Goal: Check status: Check status

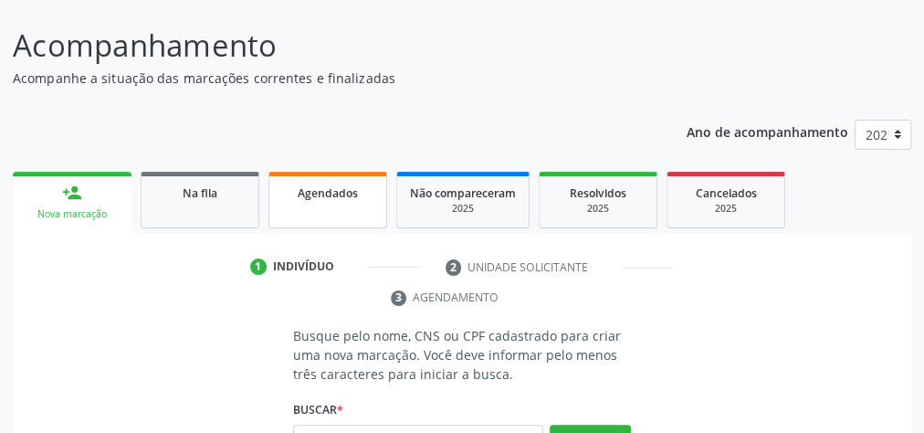
scroll to position [127, 0]
click at [315, 197] on span "Agendados" at bounding box center [328, 193] width 60 height 16
select select "9"
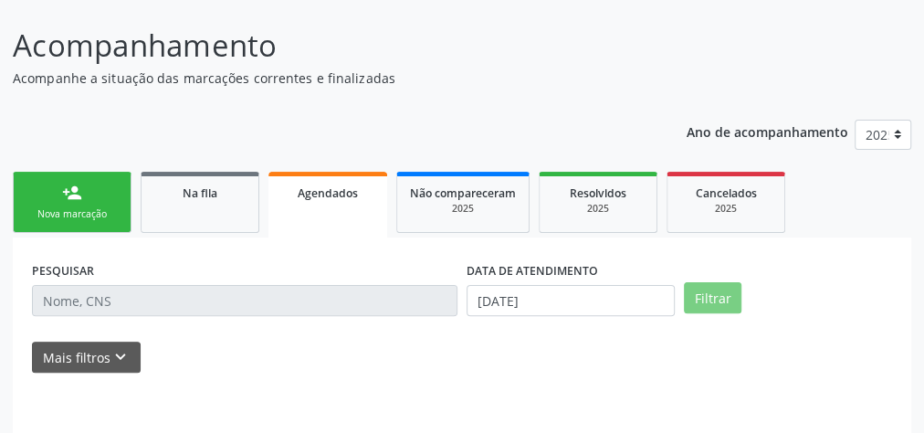
scroll to position [194, 0]
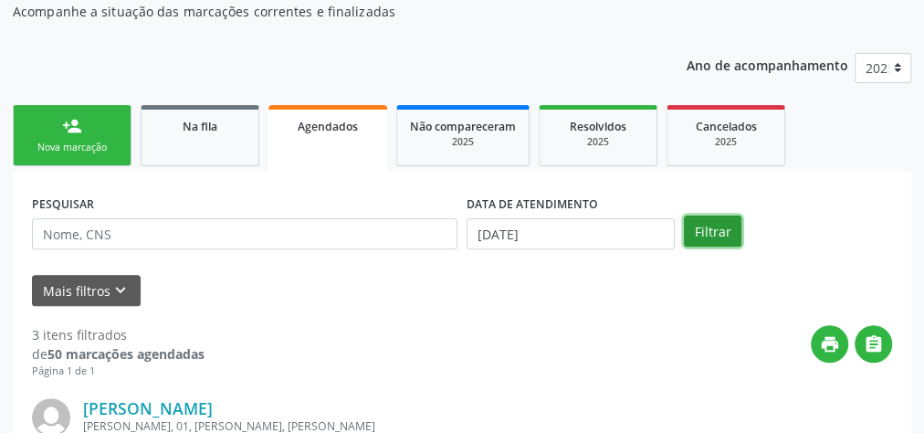
click at [718, 225] on button "Filtrar" at bounding box center [713, 231] width 58 height 31
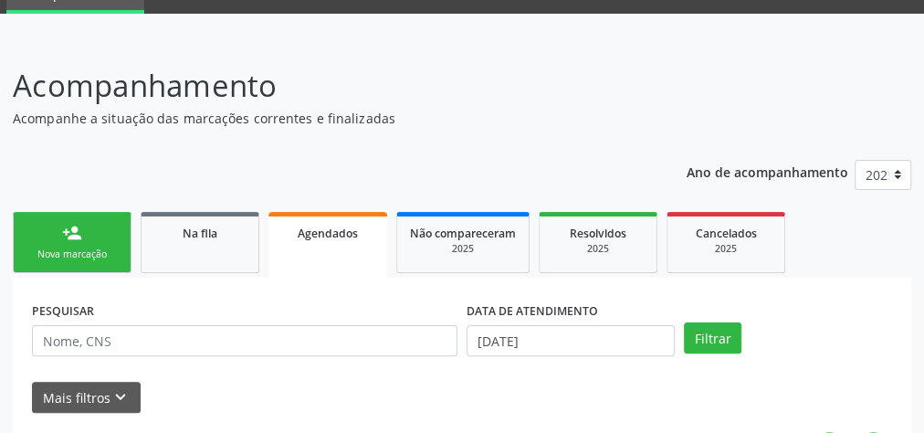
scroll to position [54, 0]
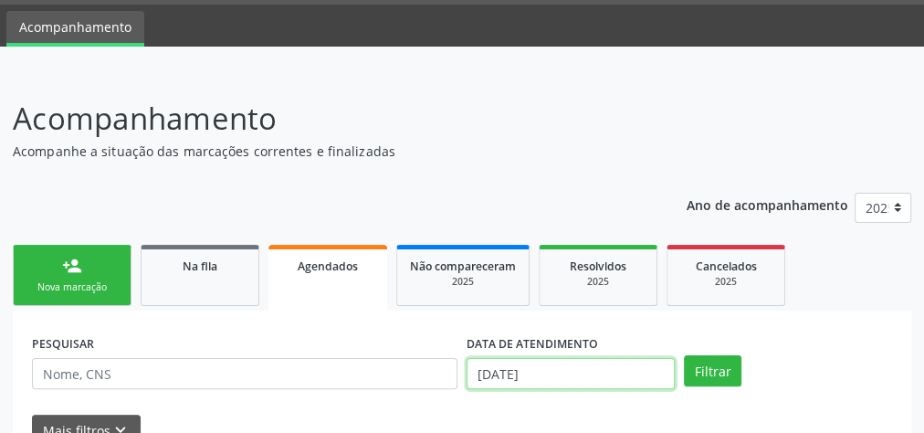
click at [482, 370] on input "[DATE]" at bounding box center [571, 373] width 208 height 31
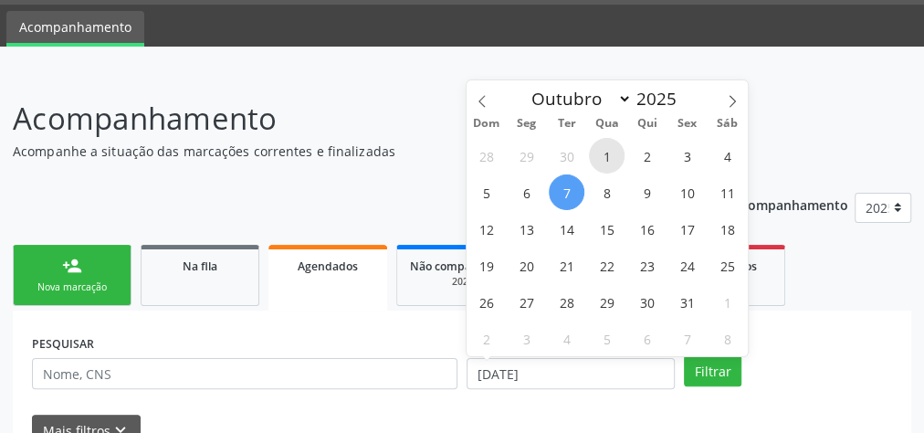
click at [593, 151] on span "1" at bounding box center [607, 156] width 36 height 36
type input "01/10/2025"
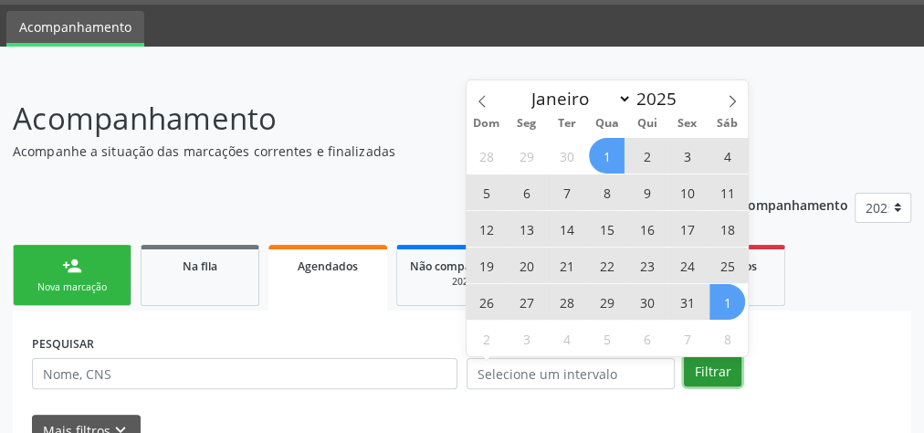
click at [720, 366] on button "Filtrar" at bounding box center [713, 370] width 58 height 31
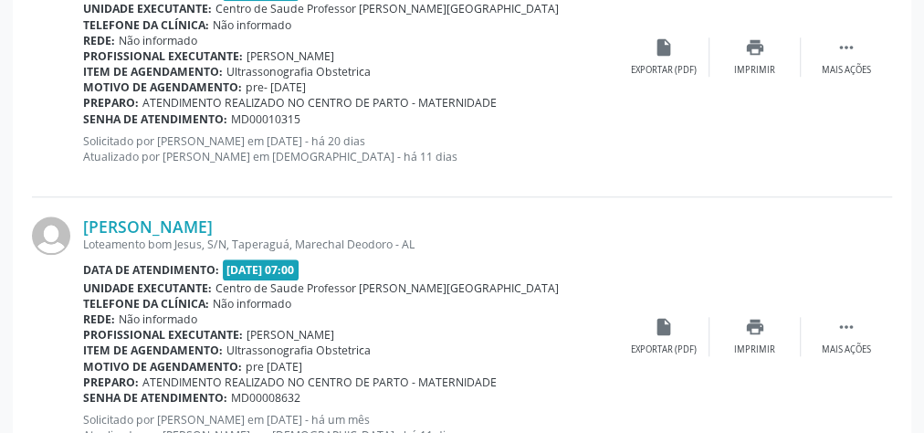
scroll to position [4380, 0]
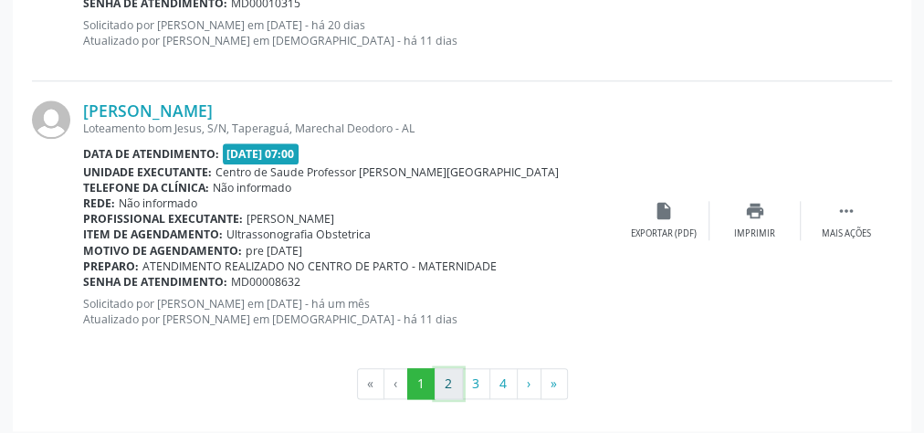
click at [447, 376] on button "2" at bounding box center [449, 383] width 28 height 31
click at [480, 380] on button "3" at bounding box center [476, 383] width 28 height 31
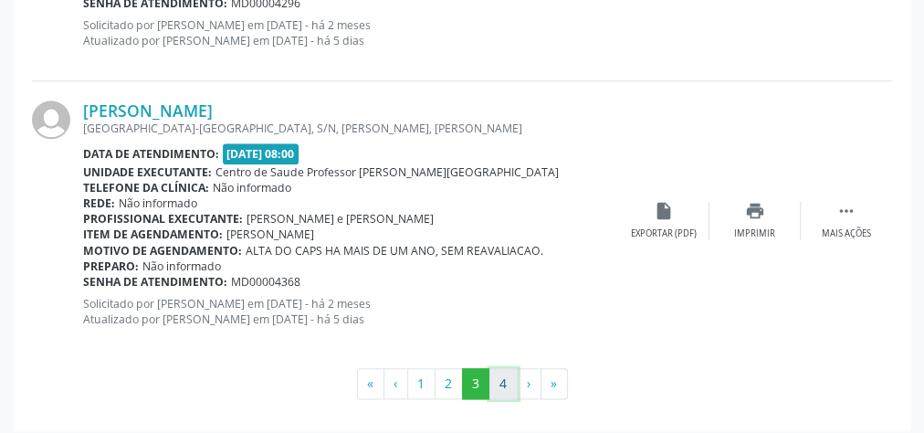
click at [508, 373] on button "4" at bounding box center [503, 383] width 28 height 31
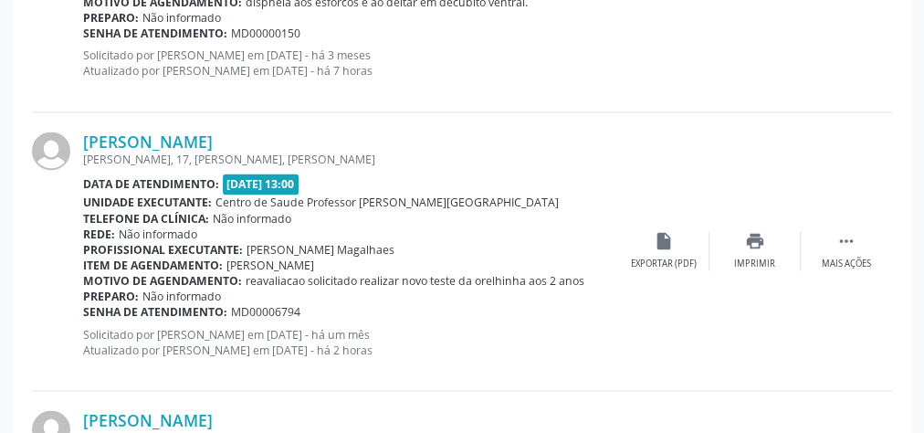
scroll to position [1304, 0]
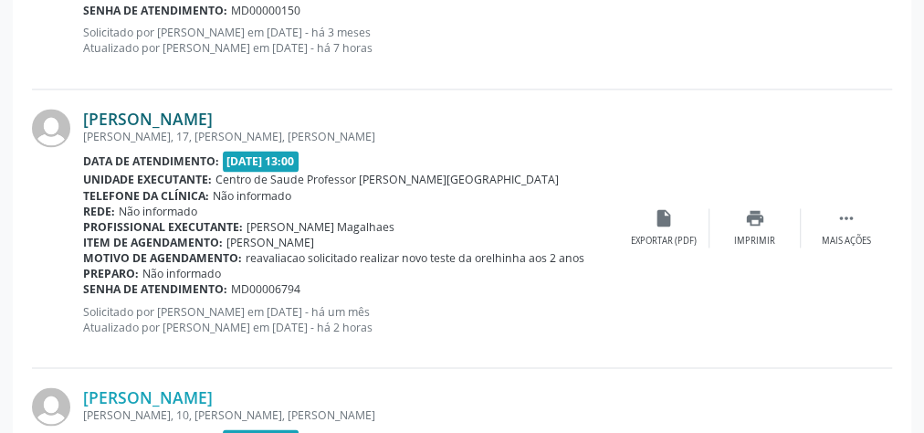
click at [213, 115] on link "[PERSON_NAME]" at bounding box center [148, 119] width 130 height 20
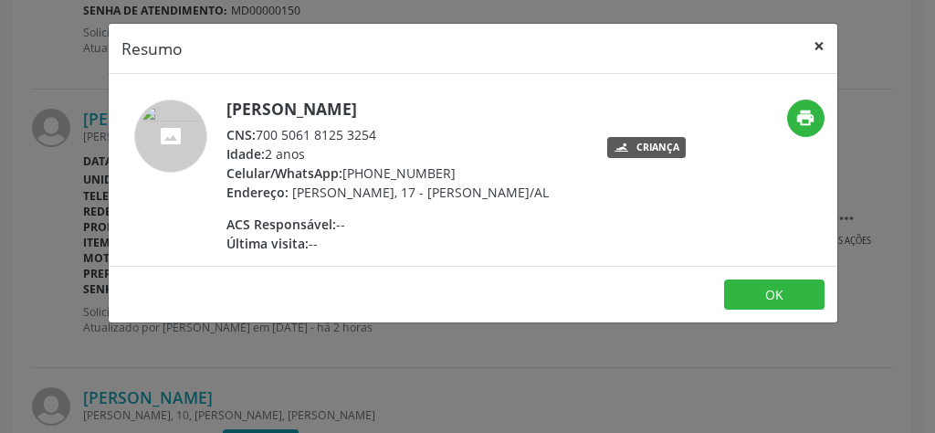
click at [818, 46] on button "×" at bounding box center [819, 46] width 37 height 45
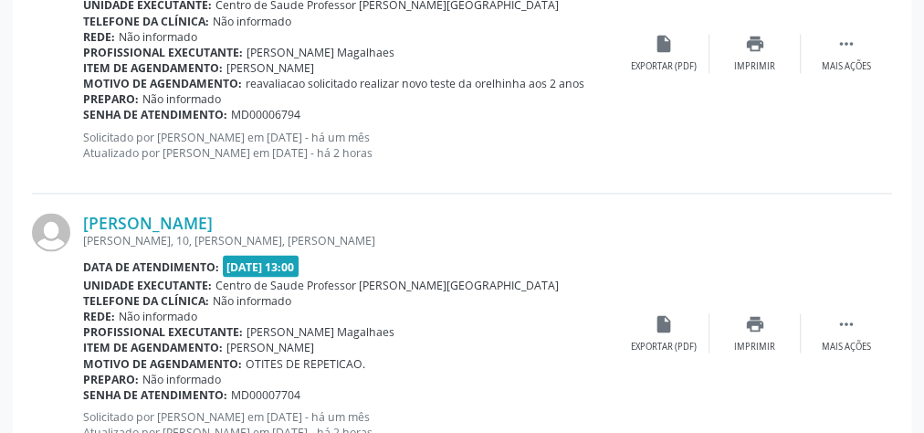
scroll to position [1523, 0]
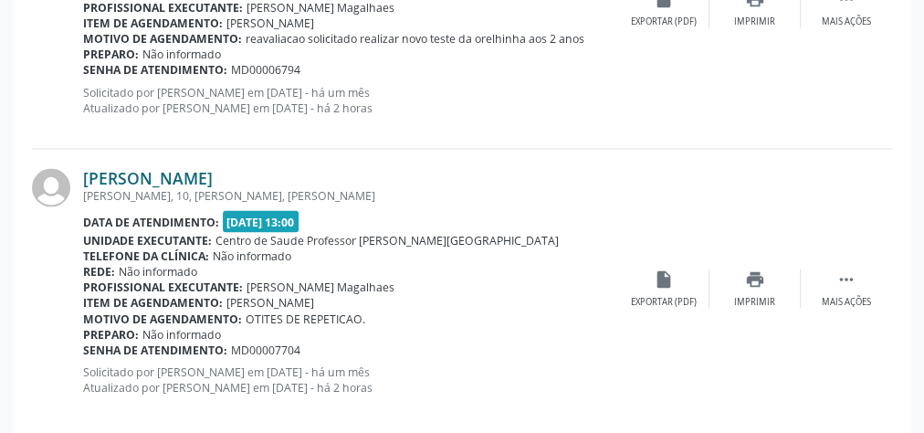
click at [159, 175] on link "[PERSON_NAME]" at bounding box center [148, 178] width 130 height 20
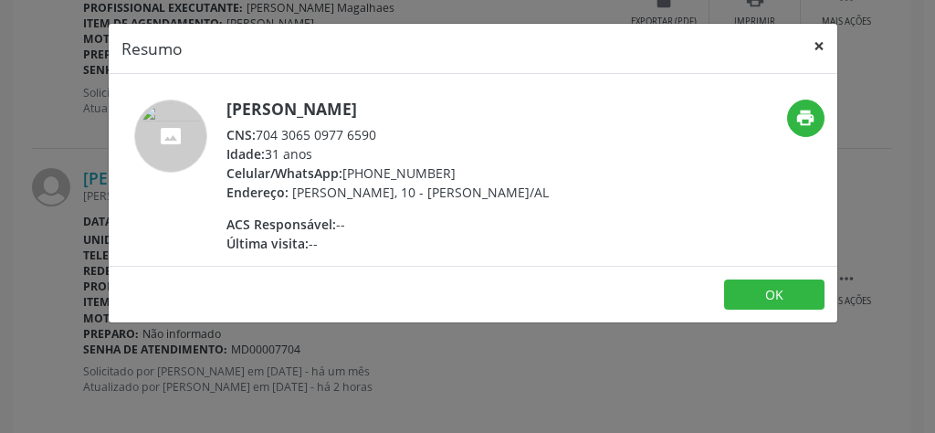
click at [821, 54] on button "×" at bounding box center [819, 46] width 37 height 45
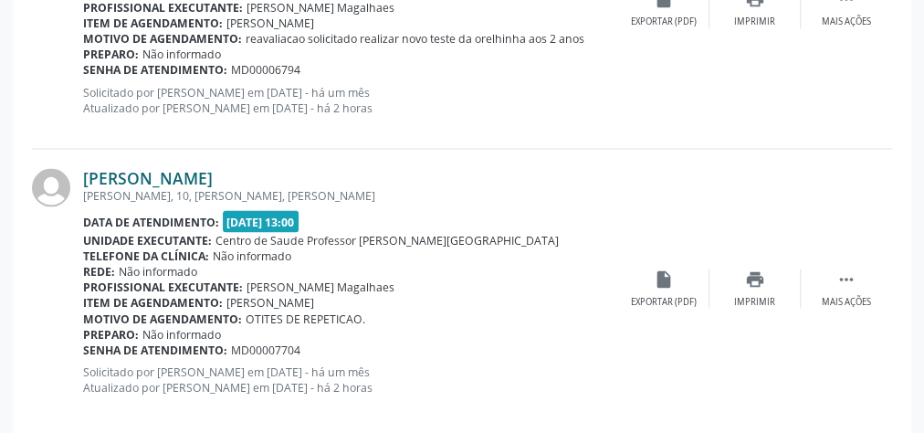
click at [213, 169] on link "[PERSON_NAME]" at bounding box center [148, 178] width 130 height 20
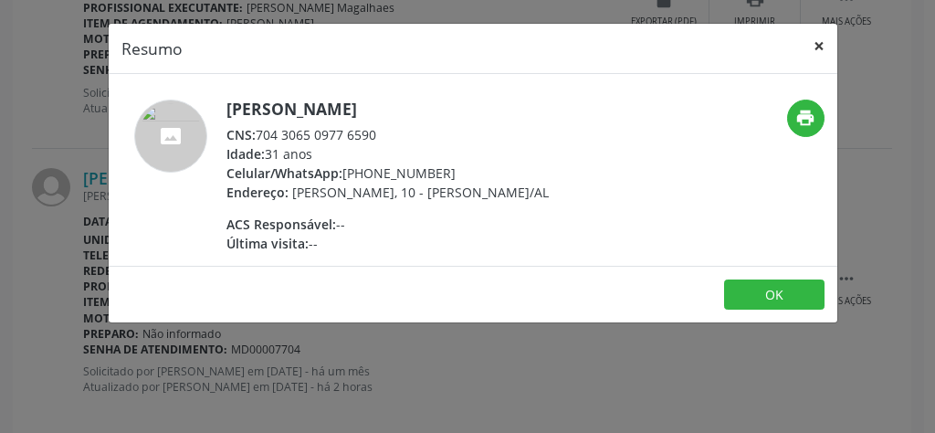
click at [827, 45] on button "×" at bounding box center [819, 46] width 37 height 45
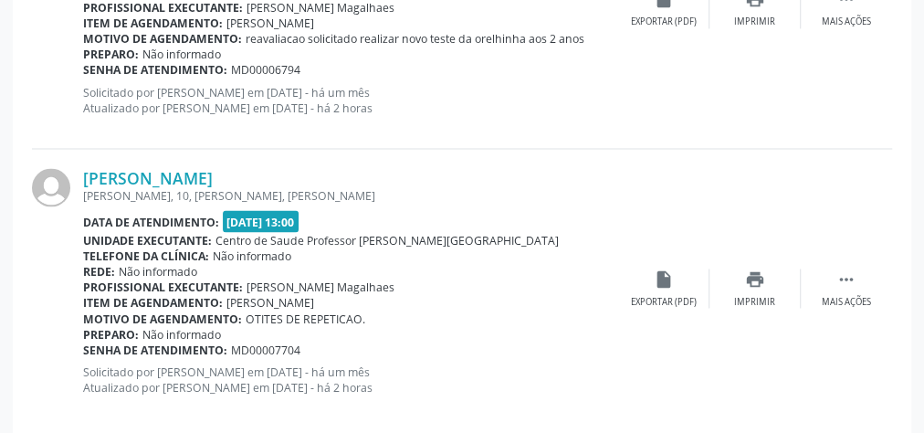
scroll to position [1596, 0]
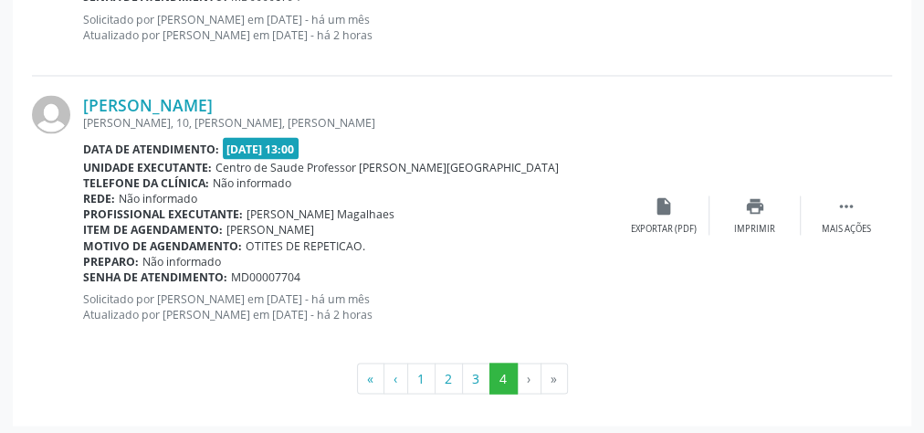
click at [527, 378] on li "›" at bounding box center [530, 378] width 24 height 31
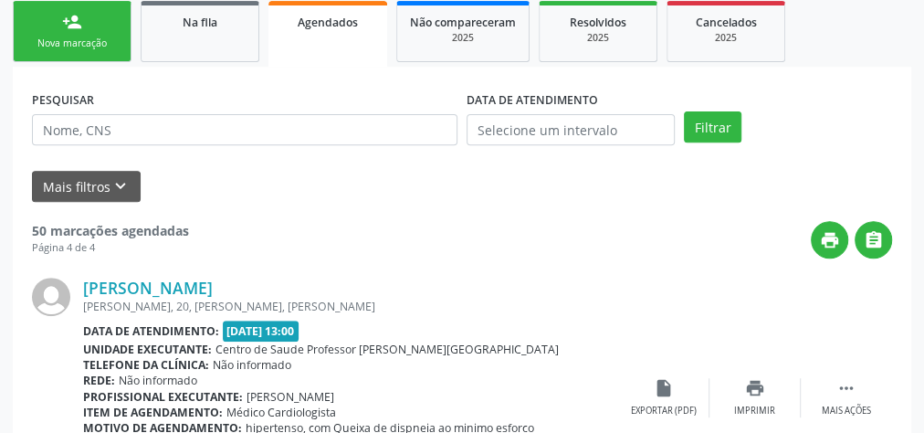
scroll to position [208, 0]
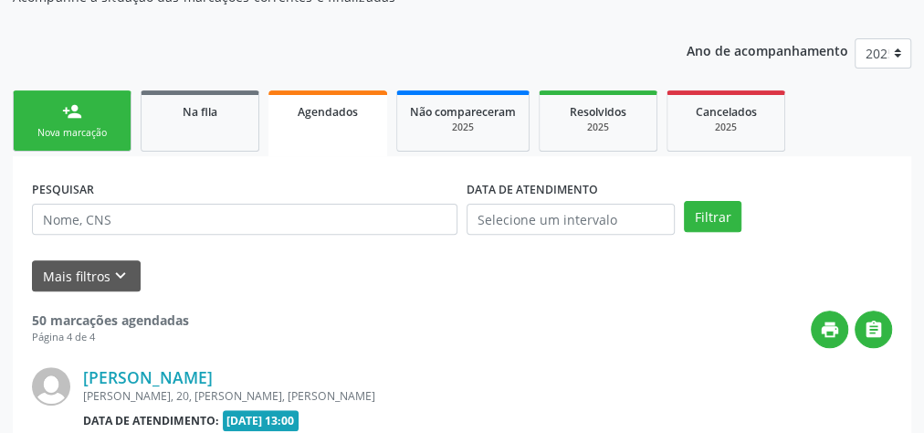
click at [59, 124] on link "person_add Nova marcação" at bounding box center [72, 120] width 119 height 61
